Goal: Transaction & Acquisition: Purchase product/service

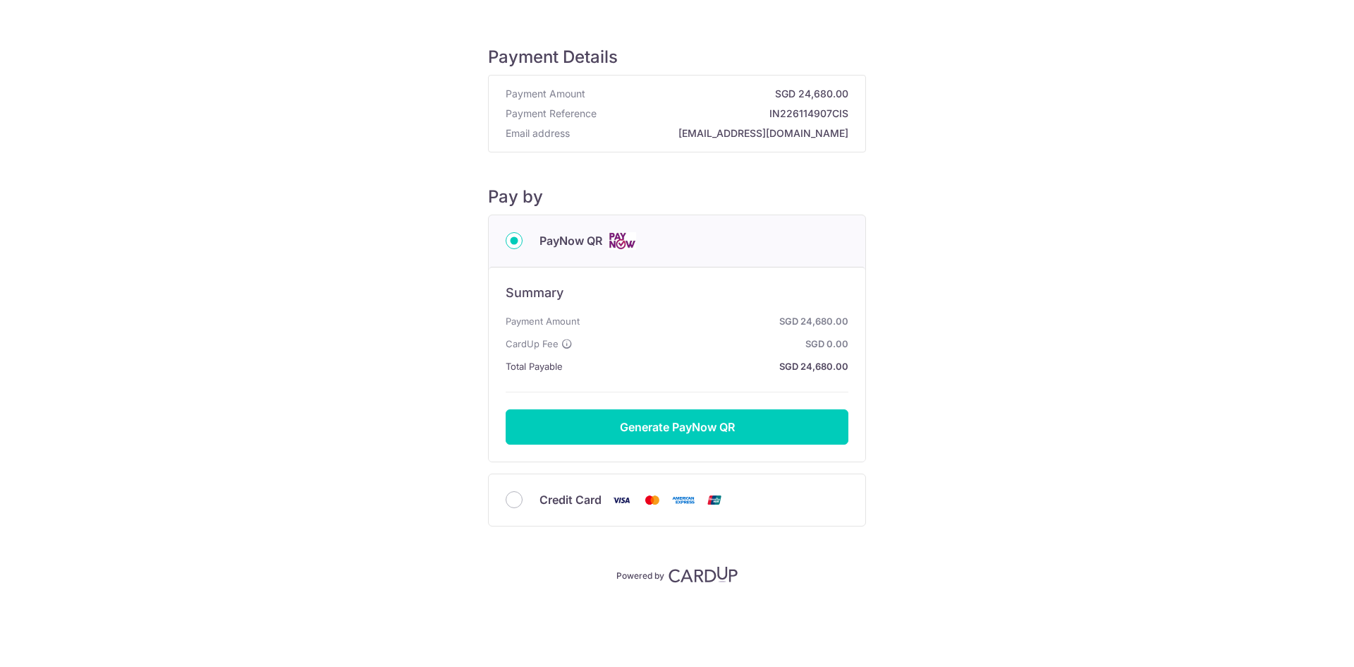
click at [557, 494] on span "Credit Card" at bounding box center [571, 499] width 62 height 17
click at [523, 494] on input "Credit Card" at bounding box center [514, 499] width 17 height 17
radio input "true"
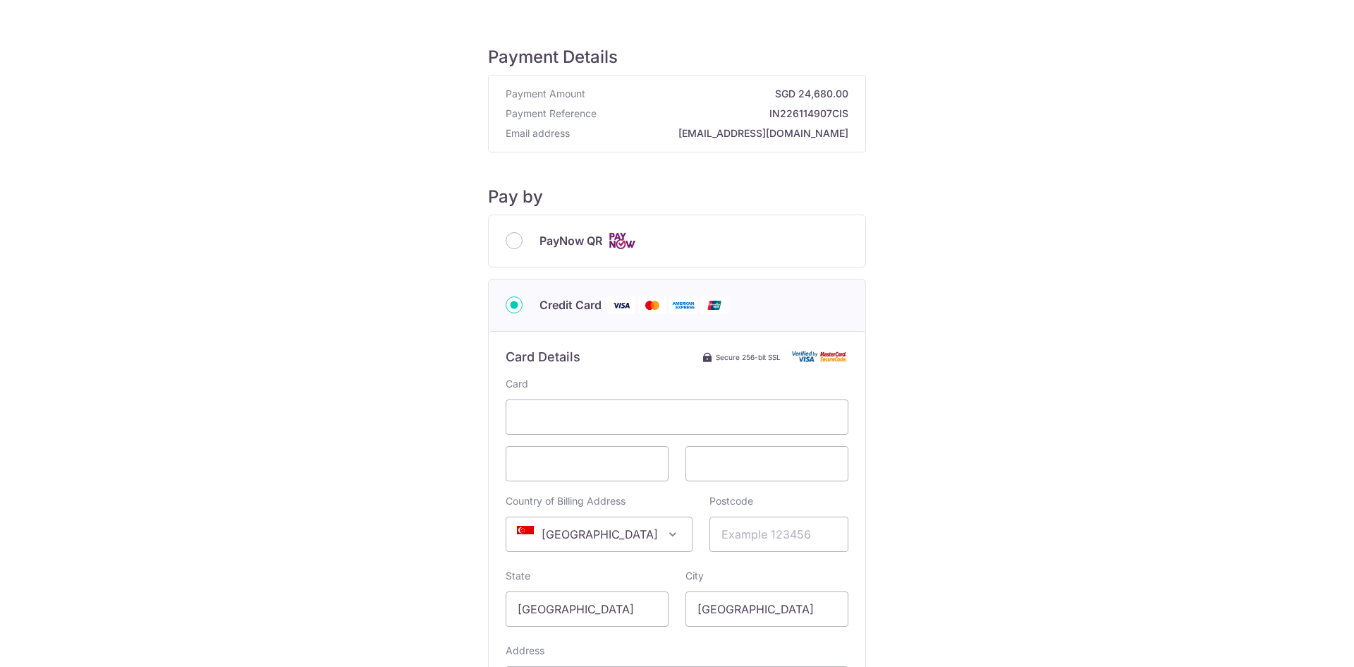
click at [570, 242] on span "PayNow QR" at bounding box center [571, 240] width 63 height 17
click at [523, 242] on input "PayNow QR" at bounding box center [514, 240] width 17 height 17
radio input "true"
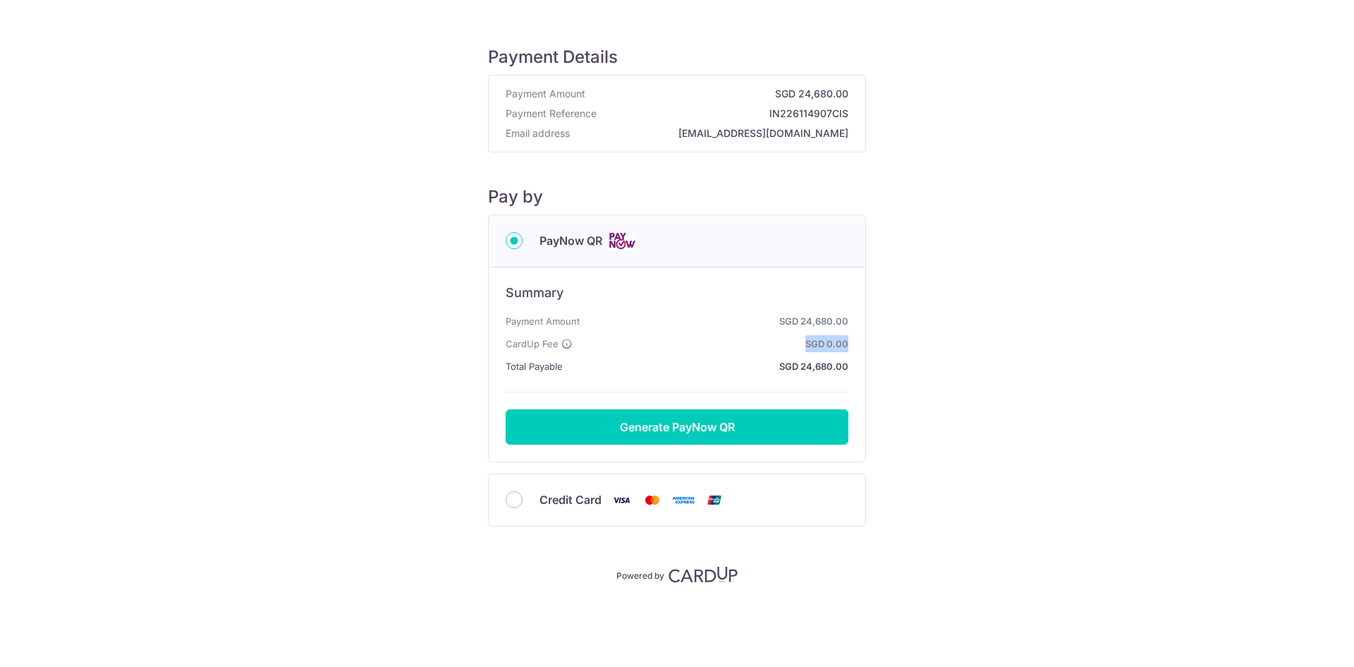
drag, startPoint x: 566, startPoint y: 343, endPoint x: 951, endPoint y: 339, distance: 384.4
click at [951, 339] on div "Payment Details Payment Amount SGD 24,680.00 Payment Reference IN226114907CIS E…" at bounding box center [677, 303] width 1287 height 560
click at [952, 339] on div "Payment Details Payment Amount SGD 24,680.00 Payment Reference IN226114907CIS E…" at bounding box center [677, 303] width 1287 height 560
click at [549, 501] on span "Credit Card" at bounding box center [571, 499] width 62 height 17
click at [523, 501] on input "Credit Card" at bounding box center [514, 499] width 17 height 17
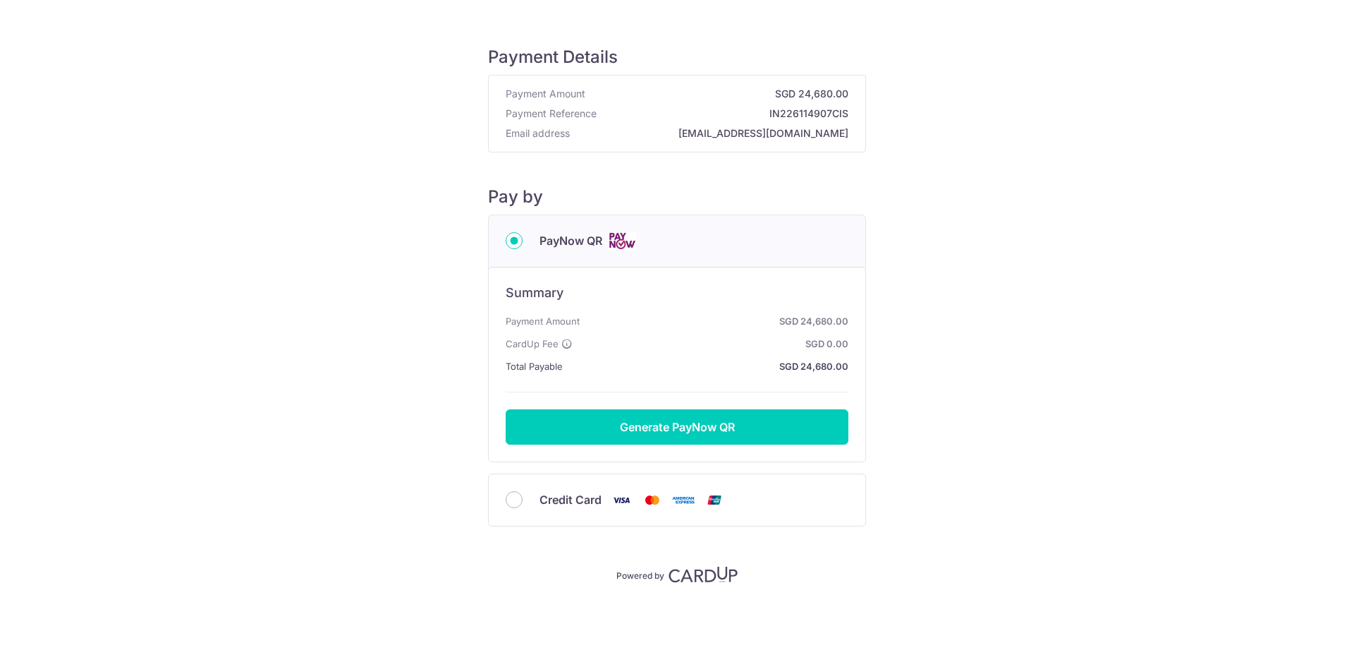
radio input "true"
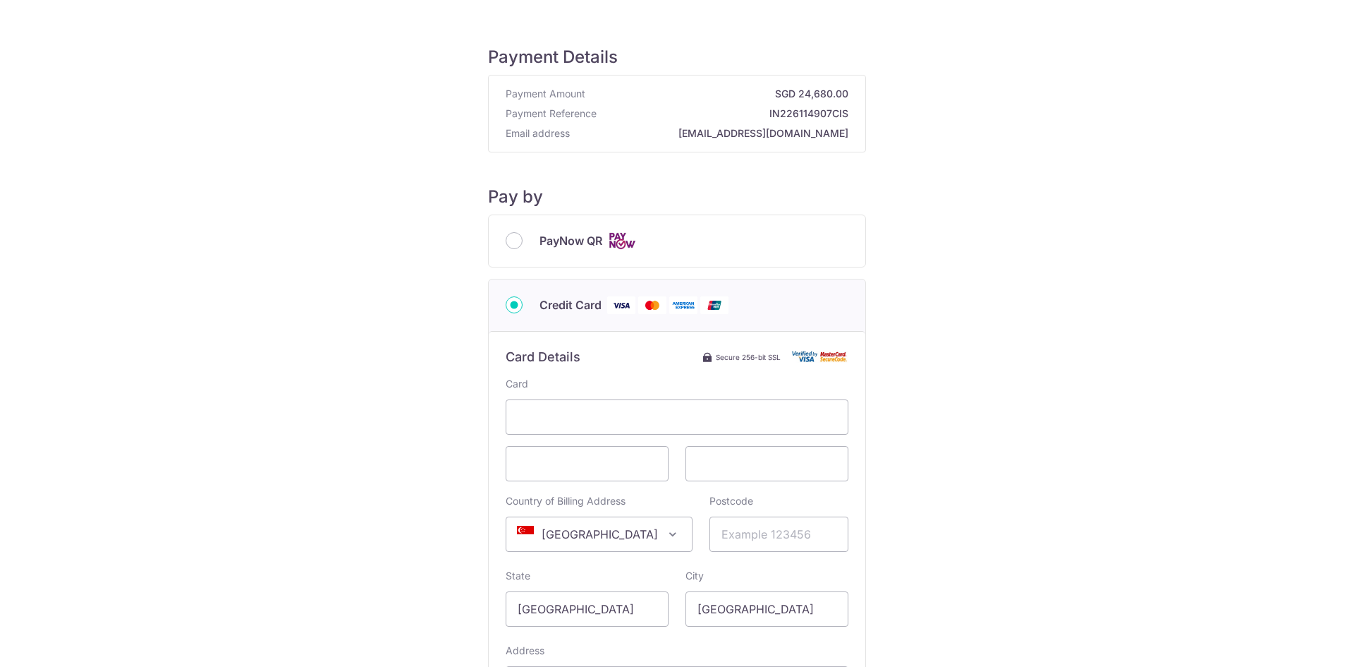
click at [575, 244] on span "PayNow QR" at bounding box center [571, 240] width 63 height 17
click at [523, 244] on input "PayNow QR" at bounding box center [514, 240] width 17 height 17
radio input "true"
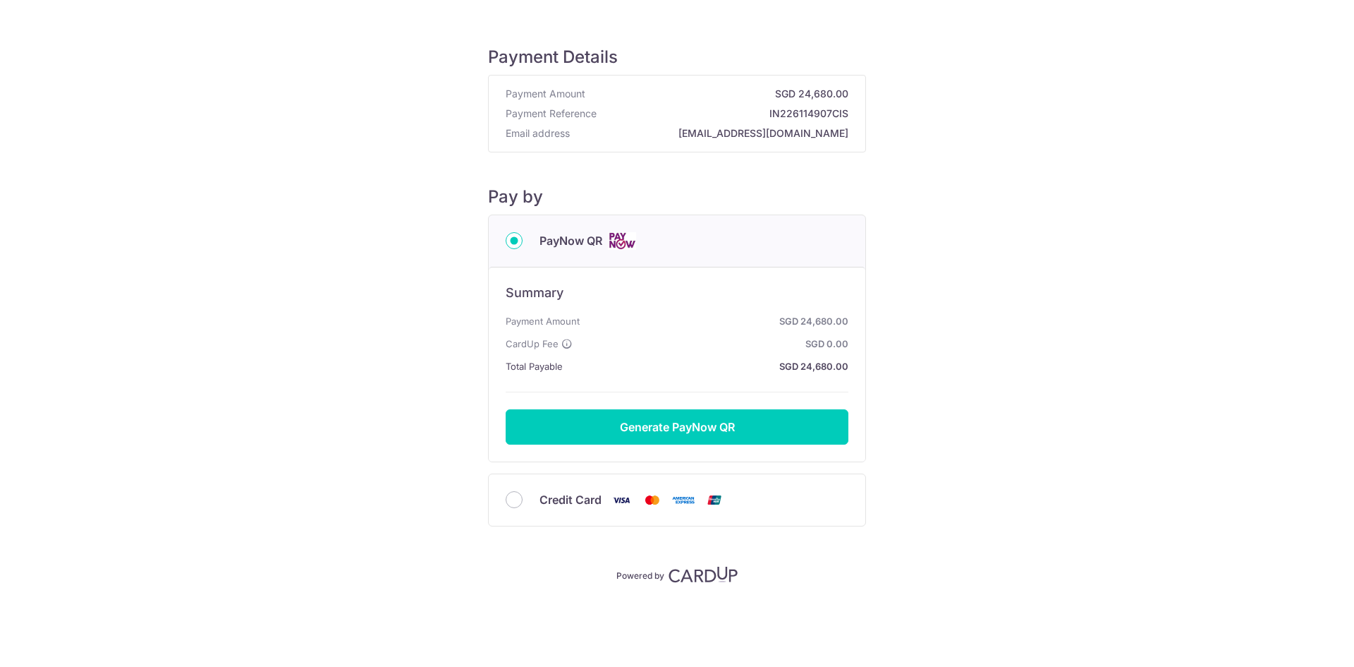
click at [541, 495] on span "Credit Card" at bounding box center [571, 499] width 62 height 17
click at [523, 495] on input "Credit Card" at bounding box center [514, 499] width 17 height 17
radio input "true"
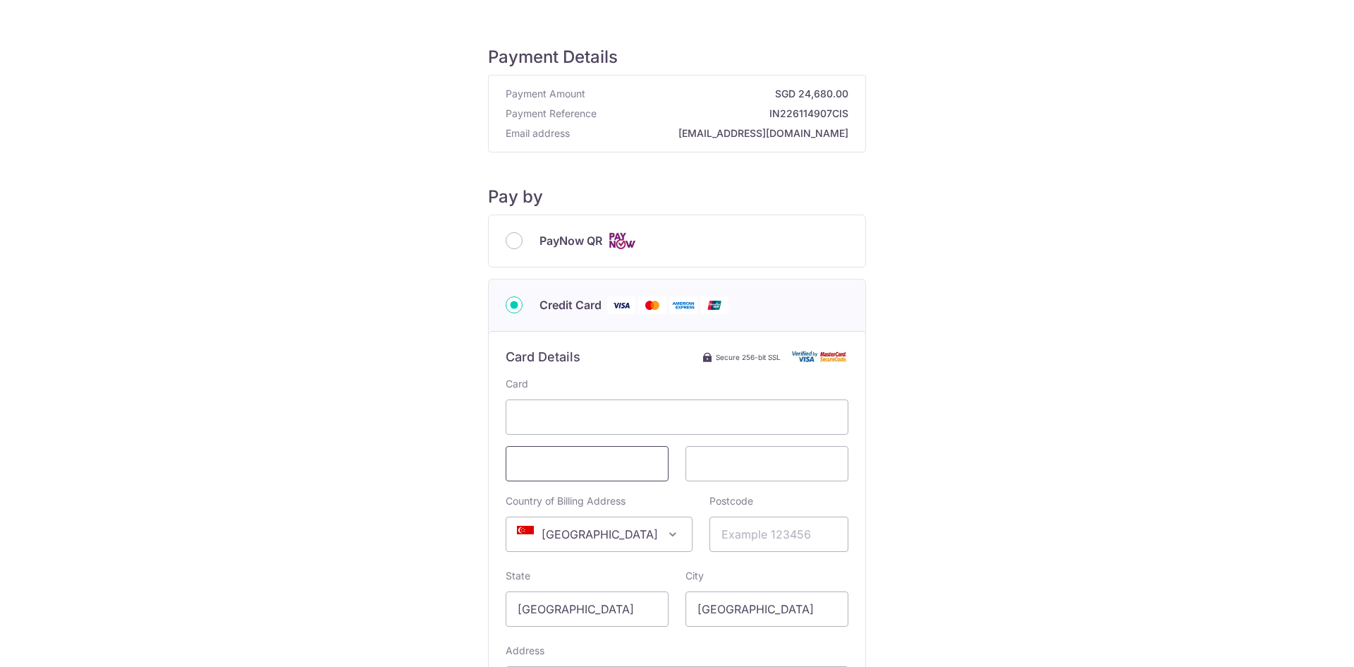
click at [574, 451] on span at bounding box center [587, 463] width 163 height 35
click at [686, 455] on span at bounding box center [767, 463] width 163 height 35
click at [815, 525] on input "Postcode" at bounding box center [779, 533] width 139 height 35
type input "439969"
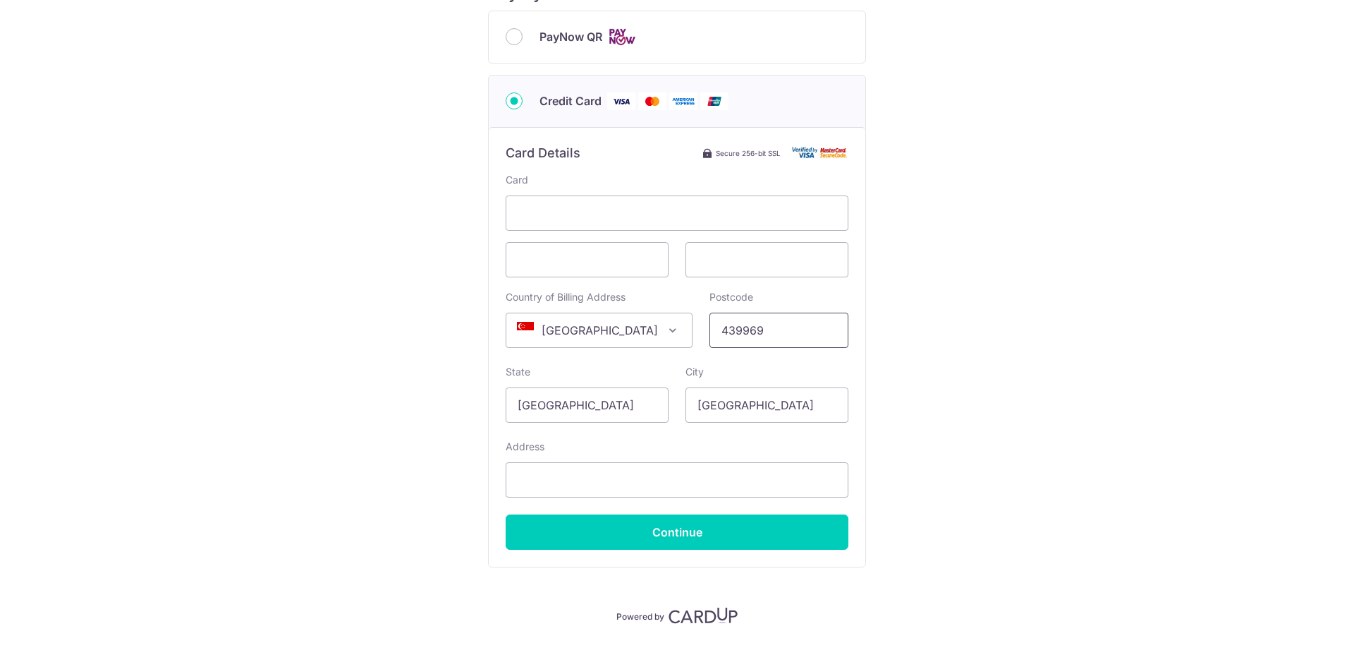
scroll to position [212, 0]
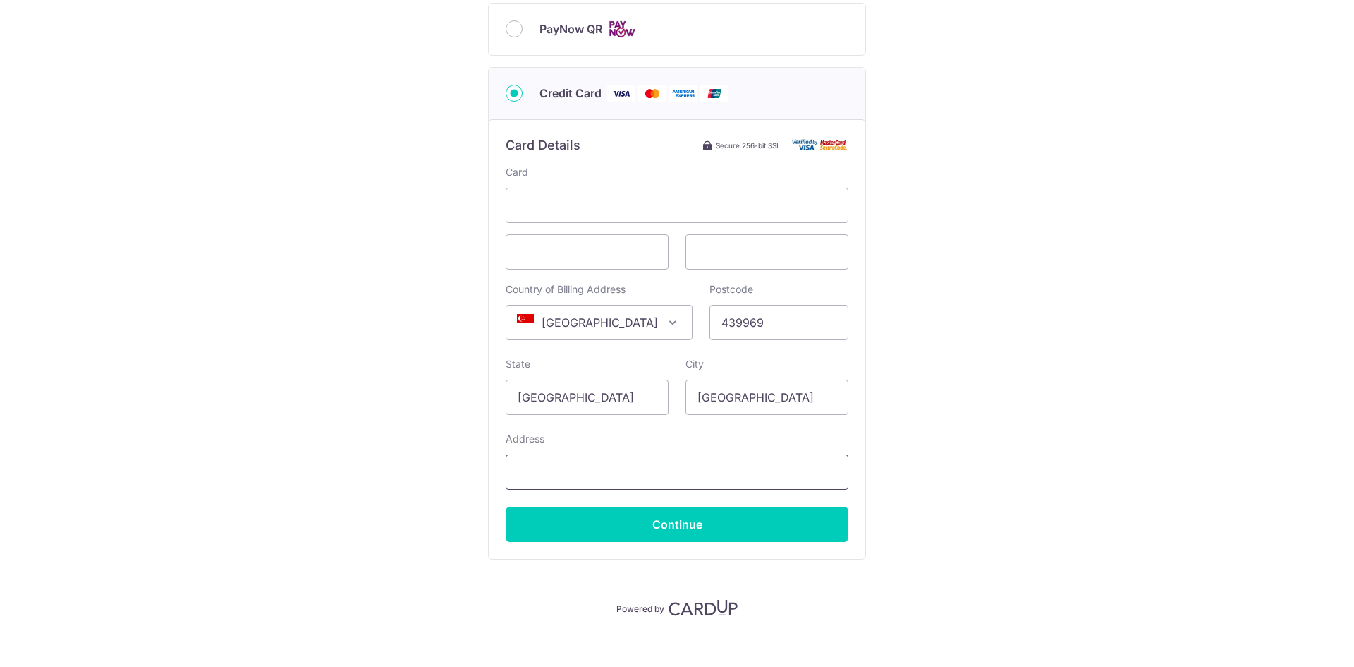
click at [658, 471] on input "Address" at bounding box center [677, 471] width 343 height 35
type input "21-15, The Esta, [STREET_ADDRESS]"
click at [703, 525] on input "Continue" at bounding box center [677, 523] width 343 height 35
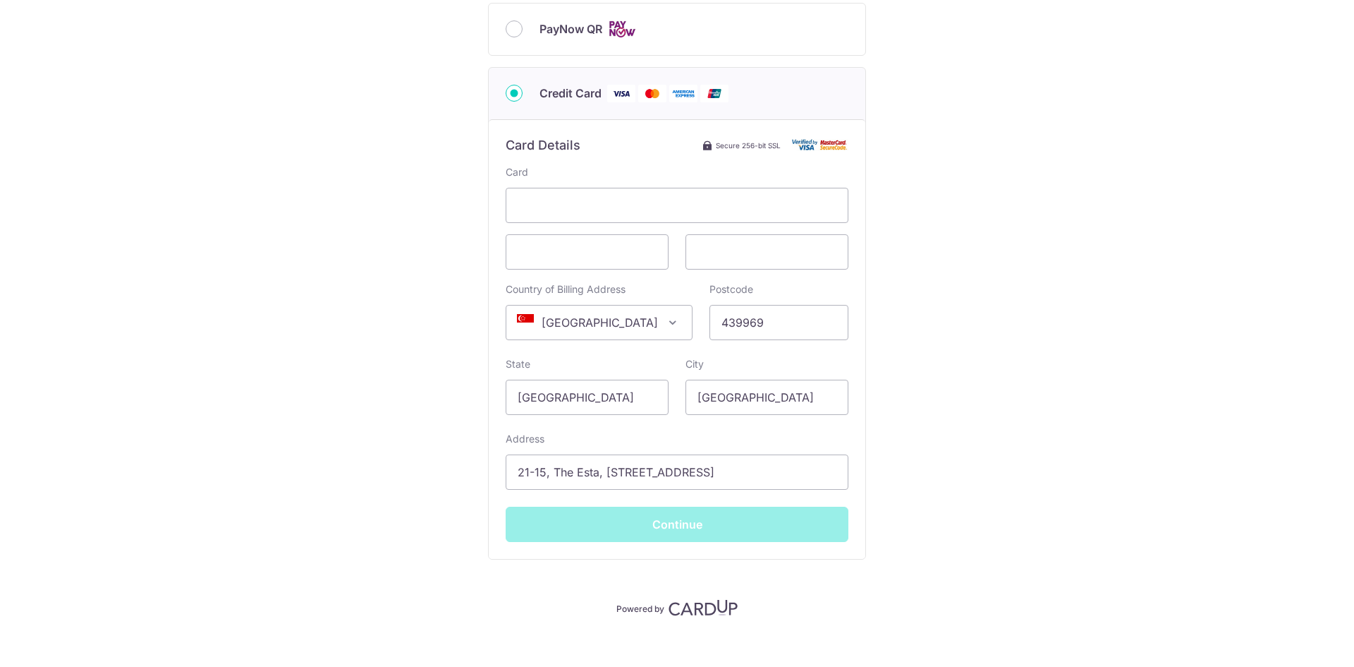
type input "**** 1001"
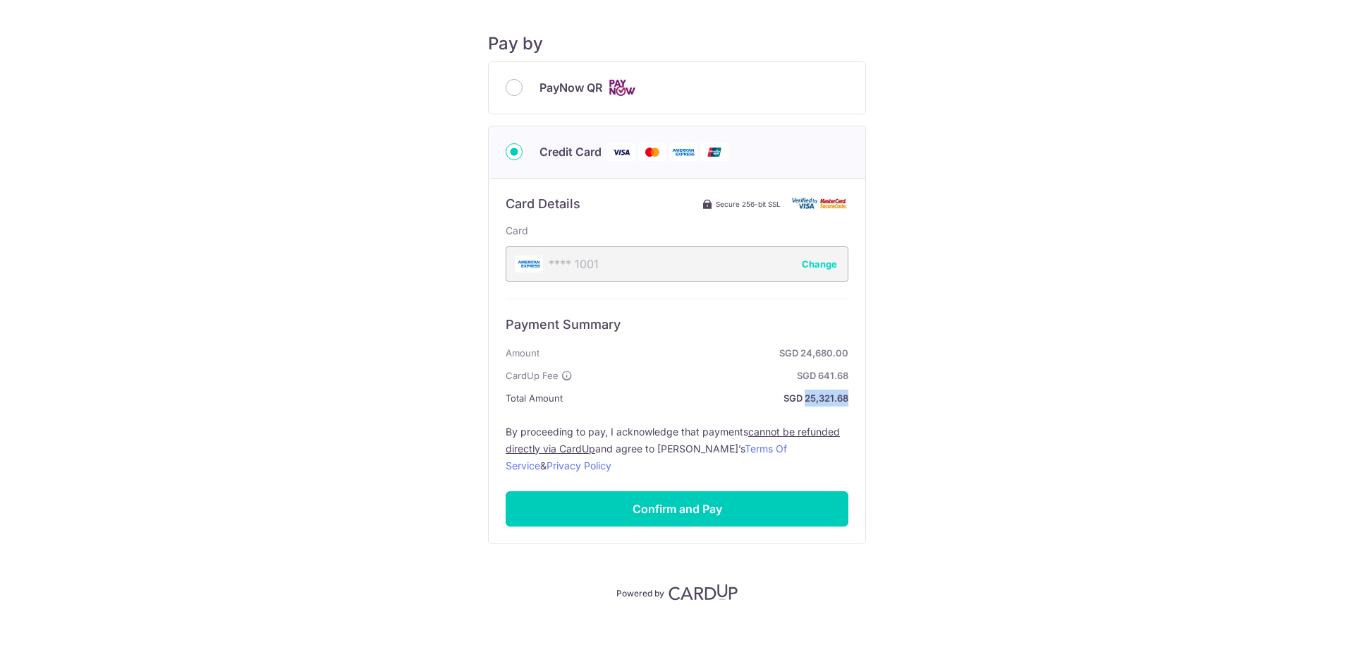
drag, startPoint x: 801, startPoint y: 399, endPoint x: 846, endPoint y: 400, distance: 45.9
click at [846, 400] on div "Card Details Secure 256-bit SSL Card Country of Billing Address Select Country …" at bounding box center [677, 360] width 377 height 365
copy strong "25,321.68"
click at [895, 445] on div "Payment Details Payment Amount SGD 24,680.00 Payment Reference IN226114907CIS E…" at bounding box center [677, 235] width 1287 height 731
click at [706, 506] on input "Confirm and Pay" at bounding box center [677, 508] width 343 height 35
